Goal: Information Seeking & Learning: Find specific fact

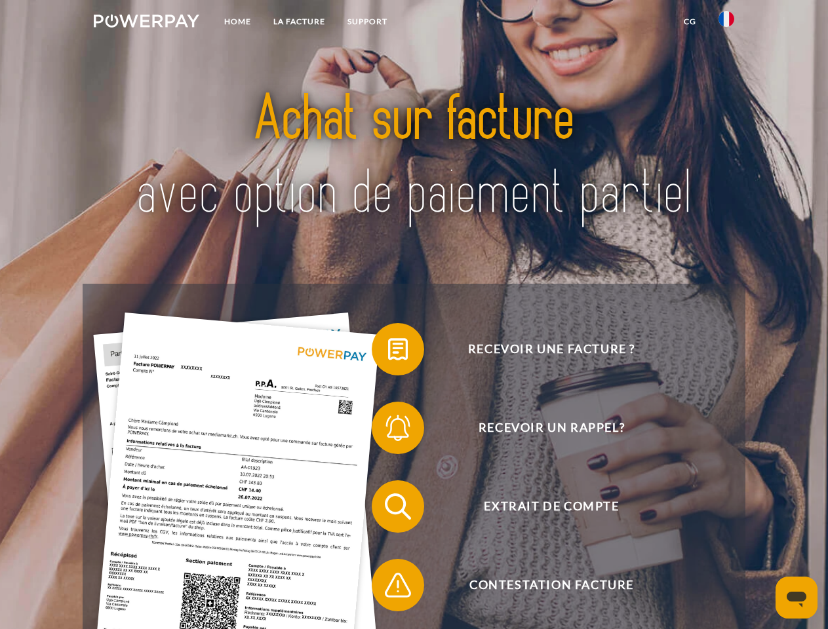
click at [146, 23] on img at bounding box center [146, 20] width 105 height 13
click at [726, 23] on img at bounding box center [726, 19] width 16 height 16
click at [689, 22] on link "CG" at bounding box center [689, 22] width 35 height 24
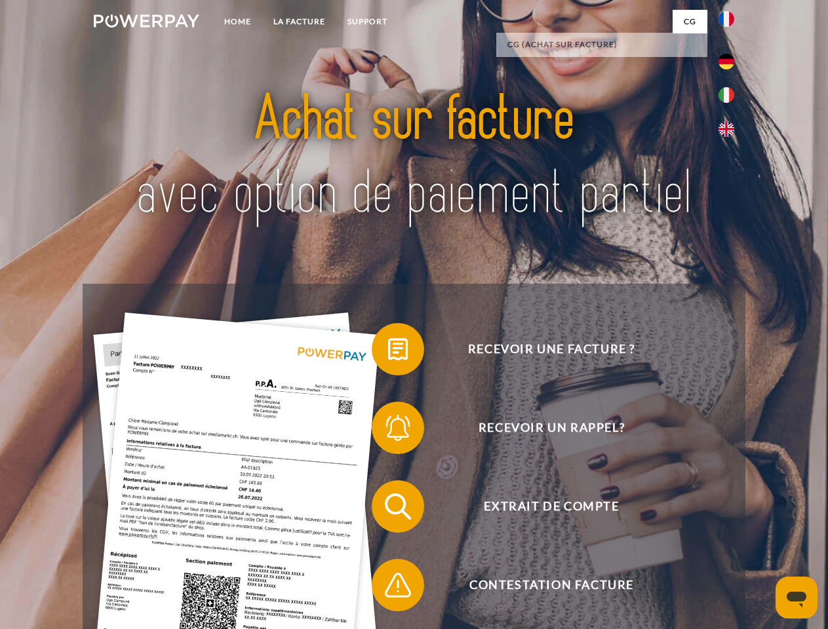
click at [388, 352] on span at bounding box center [378, 349] width 66 height 66
click at [388, 430] on span at bounding box center [378, 428] width 66 height 66
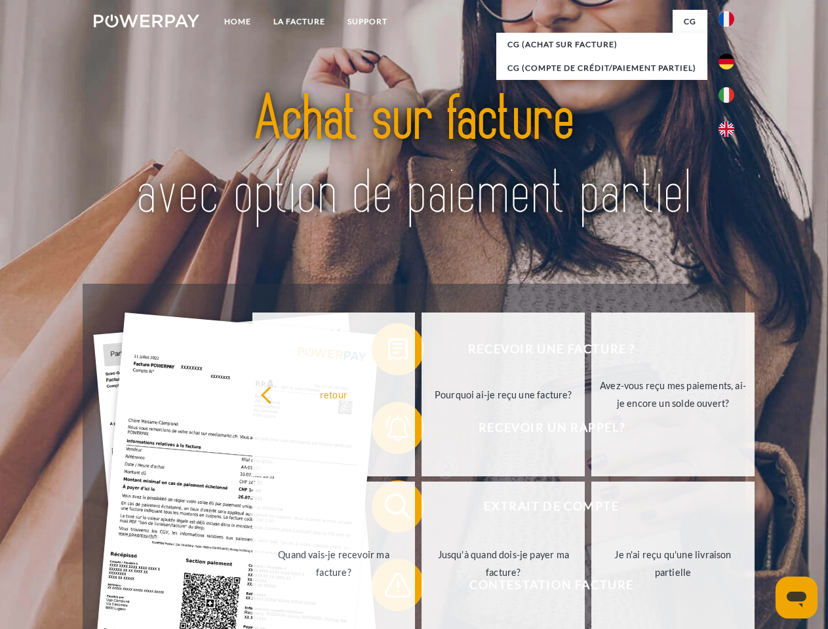
click at [421, 509] on link "Jusqu'à quand dois-je payer ma facture?" at bounding box center [502, 564] width 163 height 164
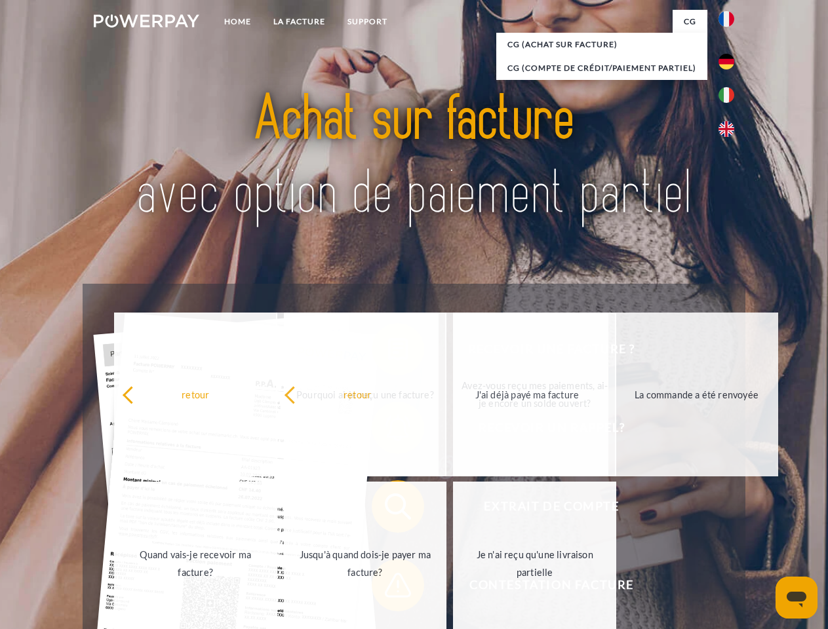
click at [388, 588] on span at bounding box center [378, 585] width 66 height 66
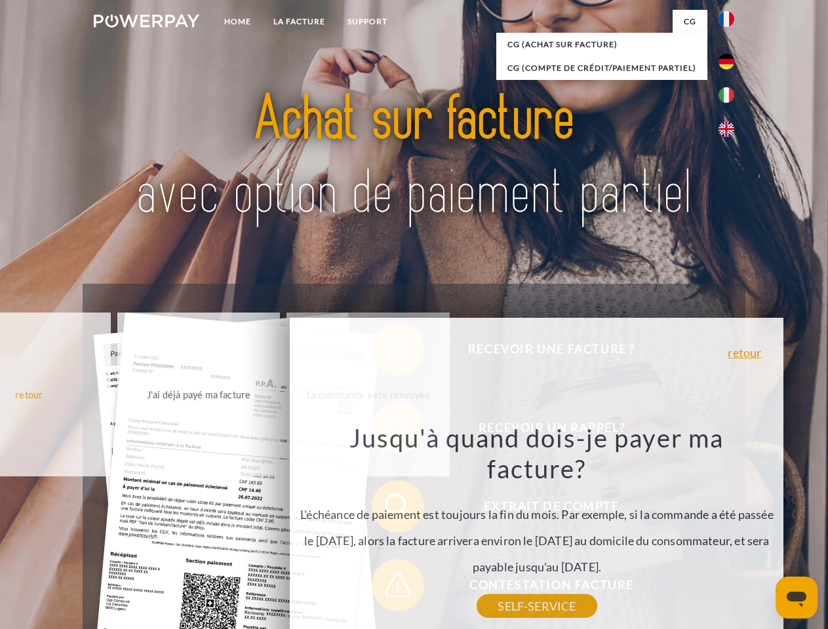
click at [796, 598] on icon "Ouvrir la fenêtre de messagerie" at bounding box center [796, 600] width 20 height 16
